Goal: Information Seeking & Learning: Learn about a topic

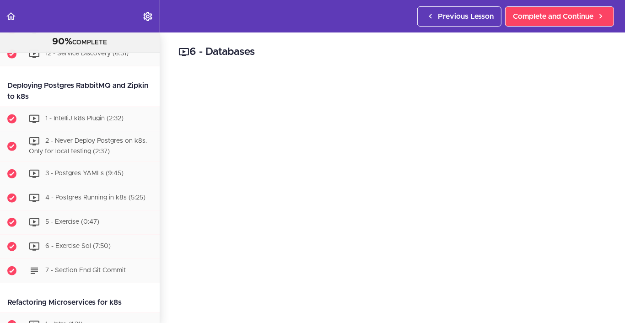
scroll to position [3205, 0]
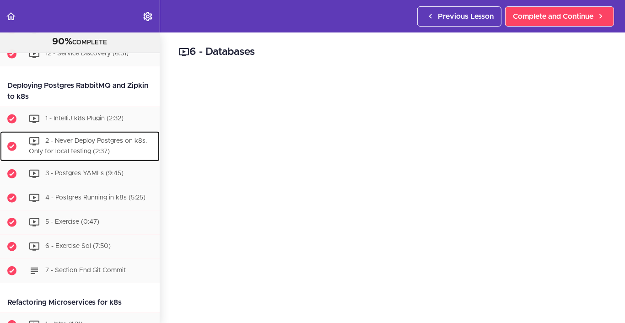
click at [124, 162] on div "2 - Never Deploy Postgres on k8s. Only for local testing (2:37)" at bounding box center [92, 146] width 136 height 30
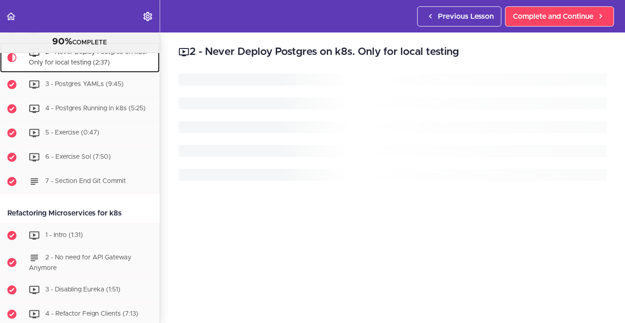
scroll to position [3320, 0]
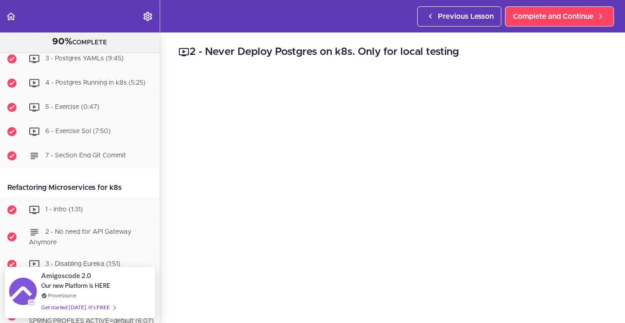
click at [317, 51] on h2 "2 - Never Deploy Postgres on k8s. Only for local testing" at bounding box center [393, 52] width 429 height 16
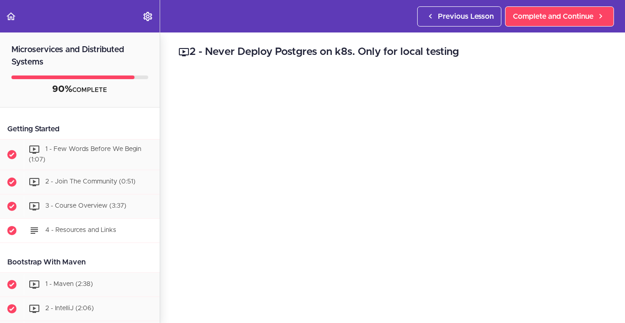
scroll to position [137, 0]
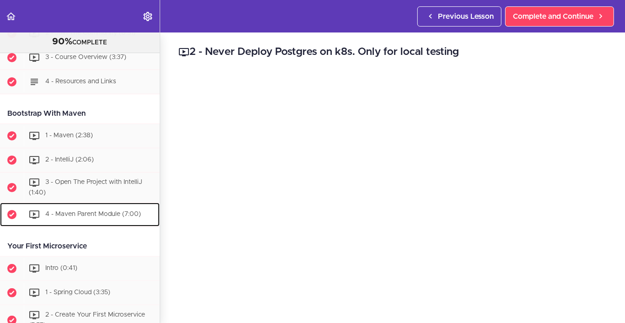
click at [92, 210] on div "4 - Maven Parent Module (7:00)" at bounding box center [92, 215] width 136 height 20
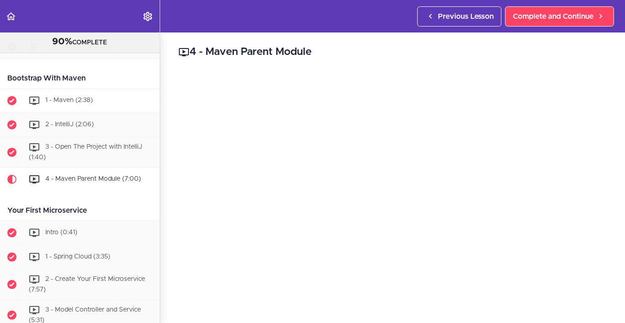
scroll to position [229, 0]
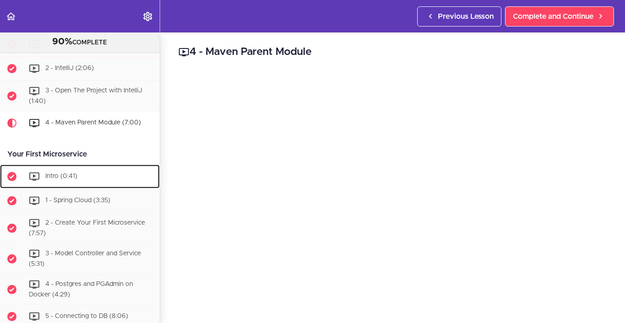
click at [108, 173] on div "Intro (0:41)" at bounding box center [92, 177] width 136 height 20
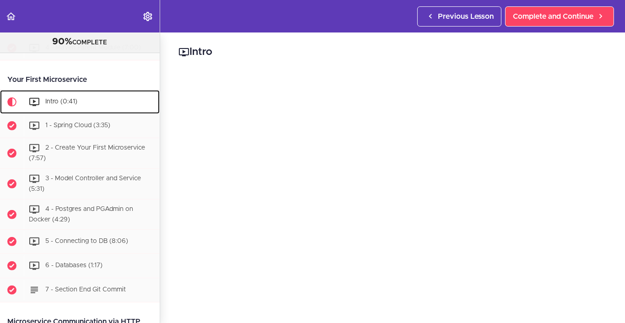
scroll to position [327, 0]
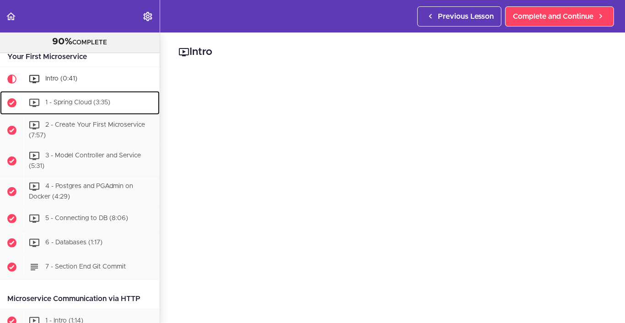
click at [92, 103] on span "1 - Spring Cloud (3:35)" at bounding box center [77, 103] width 65 height 6
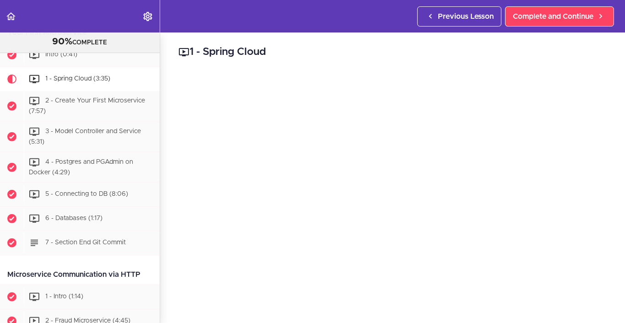
click at [612, 293] on div "1 - Spring Cloud Links [URL][DOMAIN_NAME] Complete and Continue 1 - Follow us o…" at bounding box center [392, 178] width 465 height 291
